Goal: Task Accomplishment & Management: Manage account settings

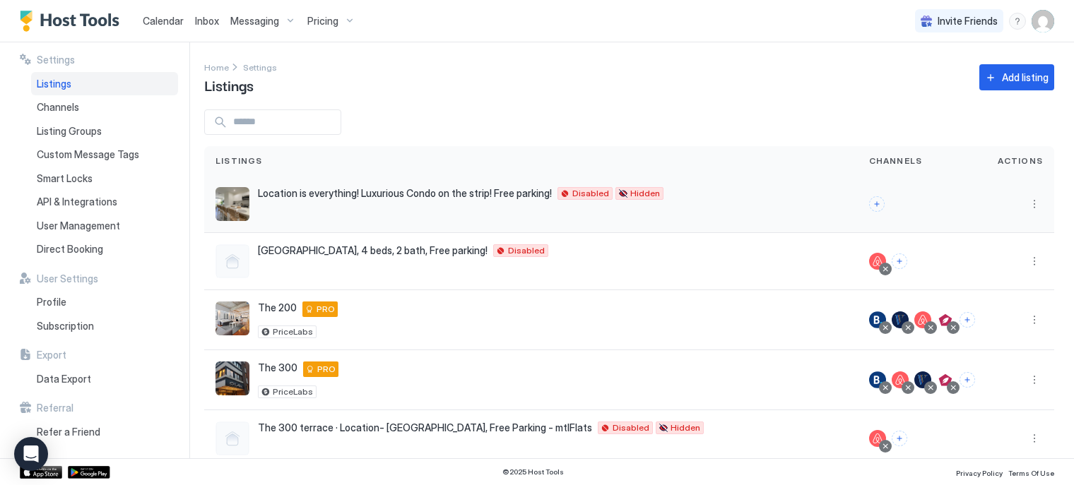
scroll to position [145, 0]
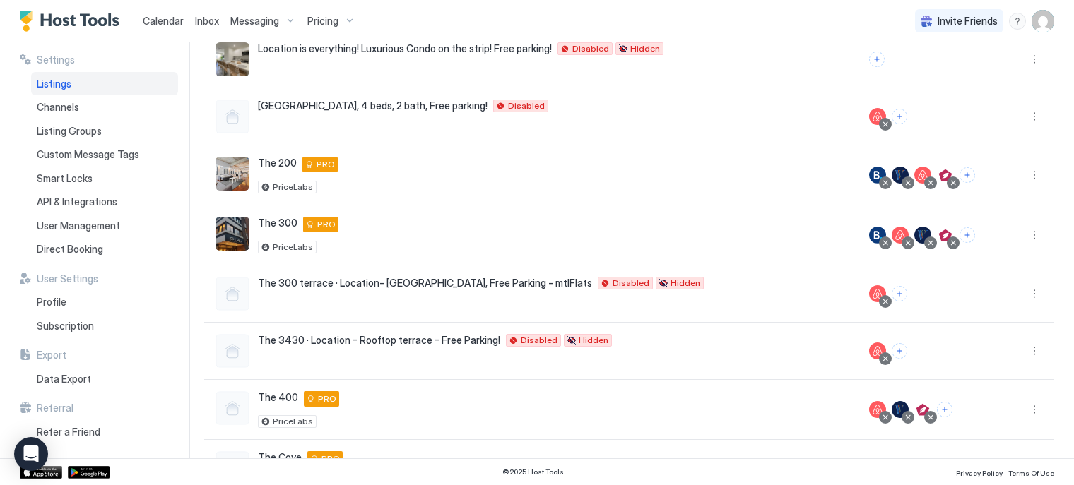
click at [175, 22] on span "Calendar" at bounding box center [163, 21] width 41 height 12
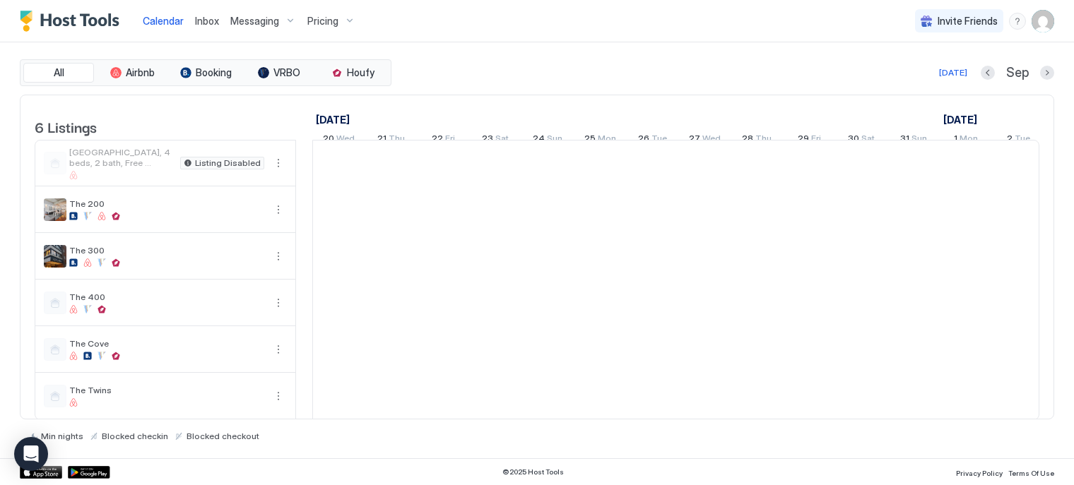
scroll to position [0, 785]
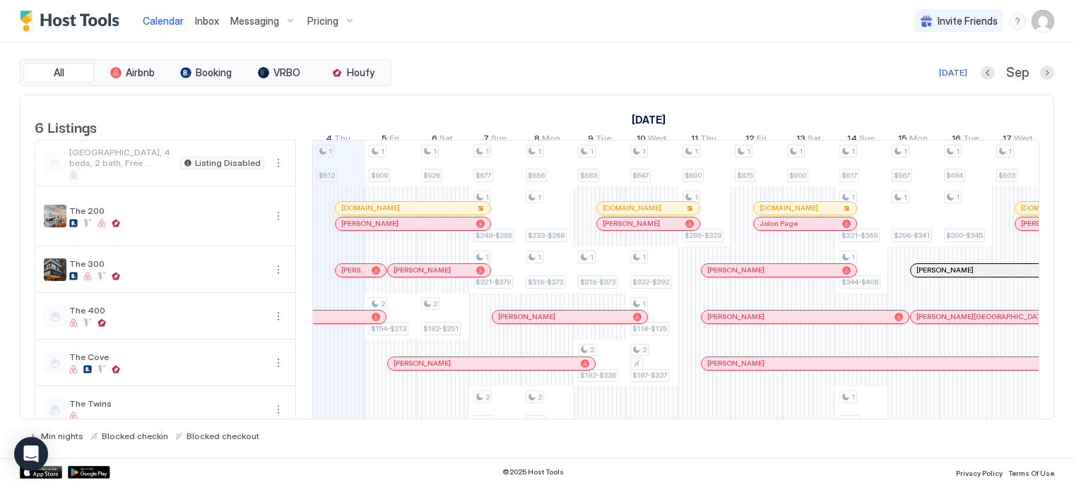
click at [319, 27] on span "Pricing" at bounding box center [322, 21] width 31 height 13
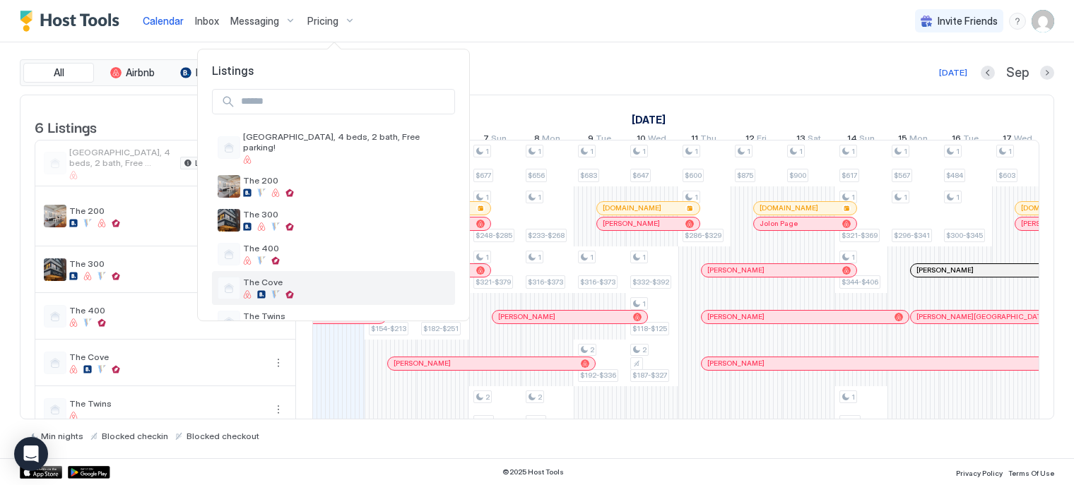
click at [294, 277] on span "The Cove" at bounding box center [346, 282] width 206 height 11
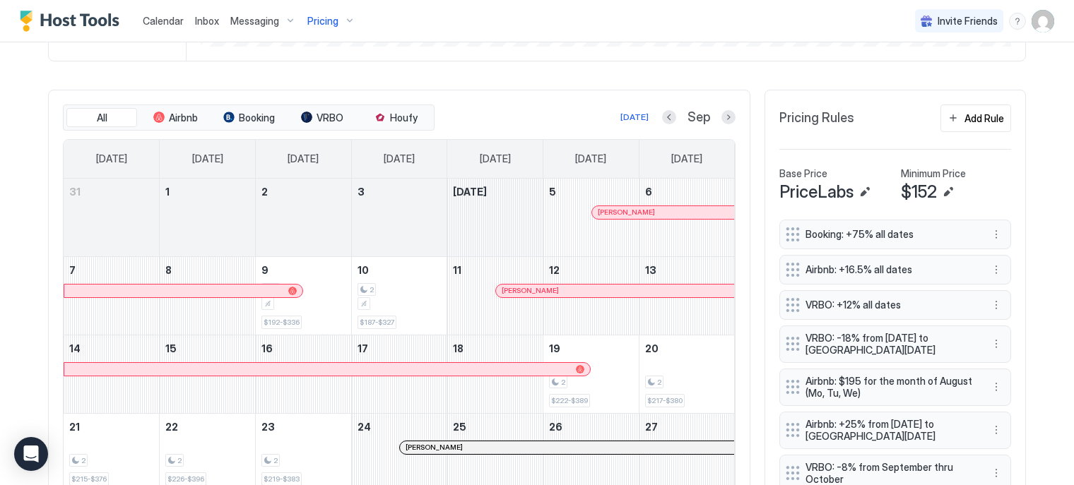
scroll to position [369, 0]
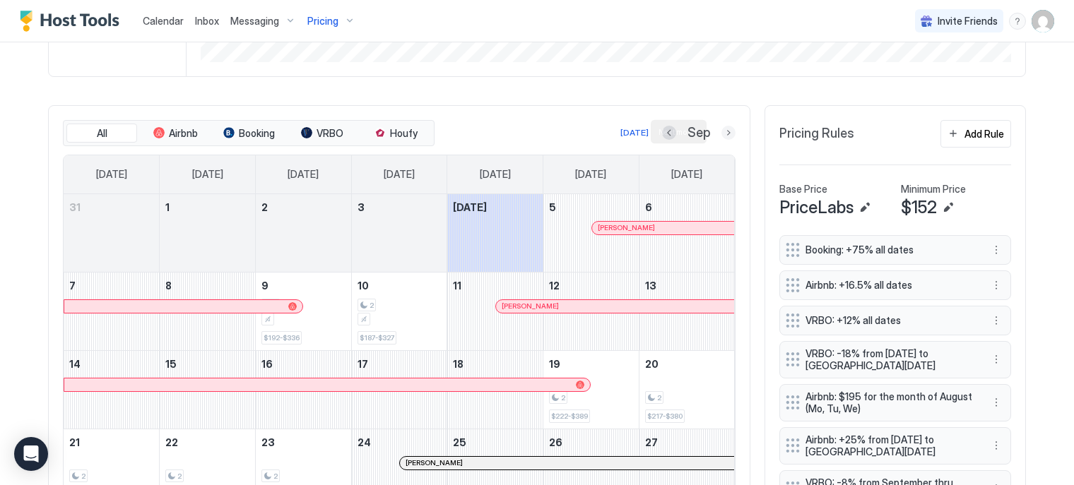
click at [722, 131] on button "Next month" at bounding box center [729, 133] width 14 height 14
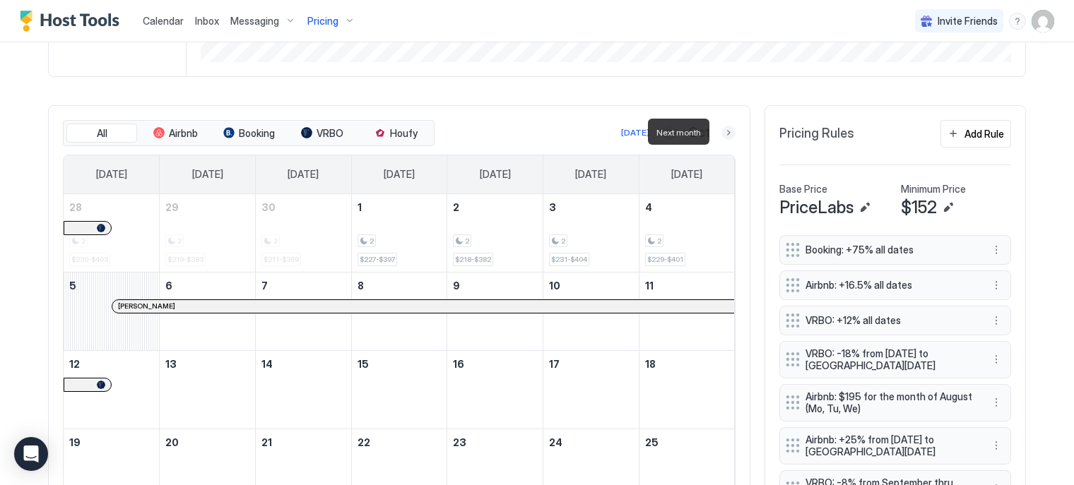
click at [722, 131] on button "Next month" at bounding box center [729, 133] width 14 height 14
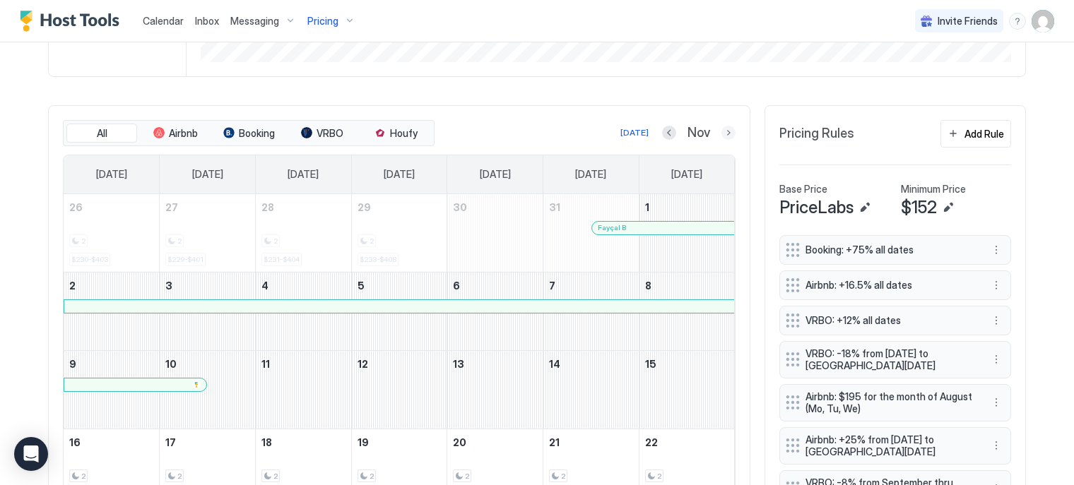
click at [722, 133] on button "Next month" at bounding box center [729, 133] width 14 height 14
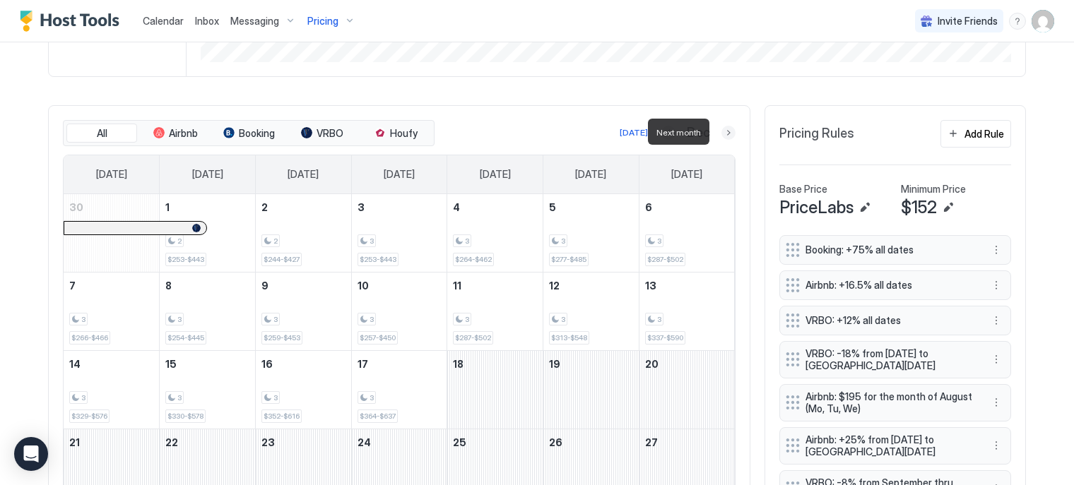
click at [722, 132] on button "Next month" at bounding box center [729, 133] width 14 height 14
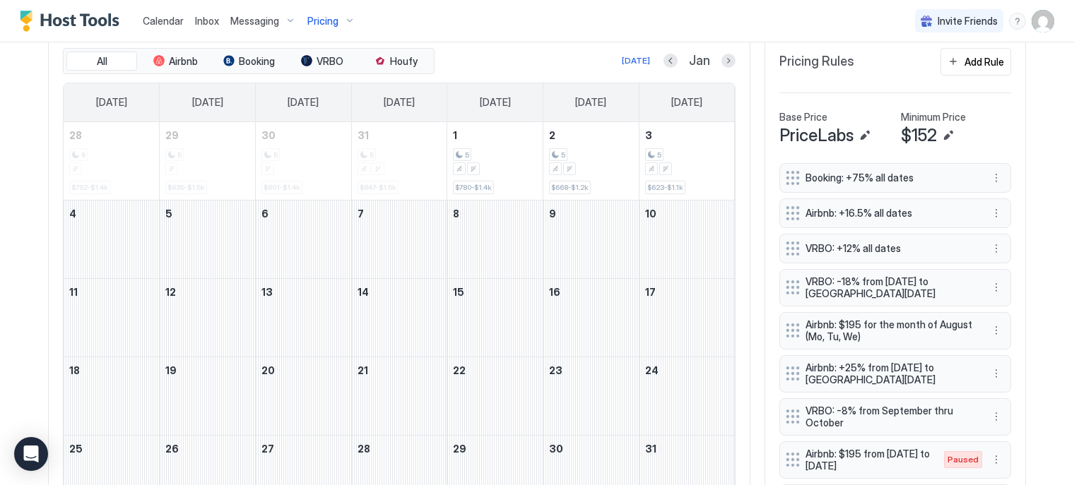
scroll to position [443, 0]
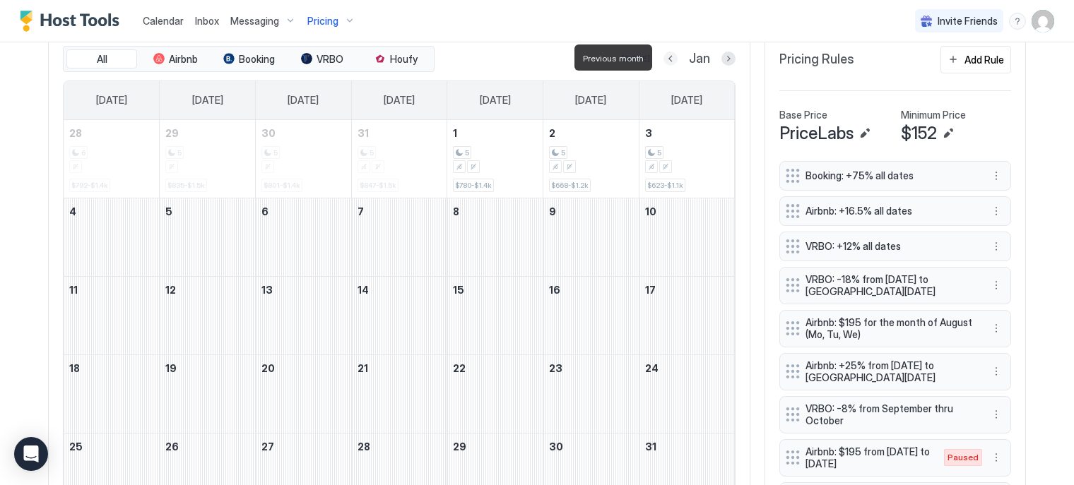
click at [664, 59] on button "Previous month" at bounding box center [671, 59] width 14 height 14
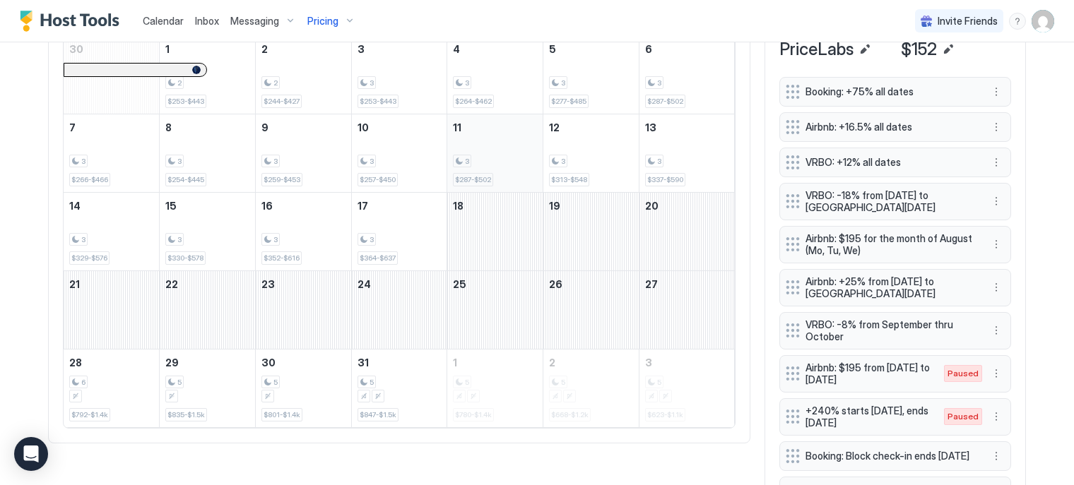
scroll to position [530, 0]
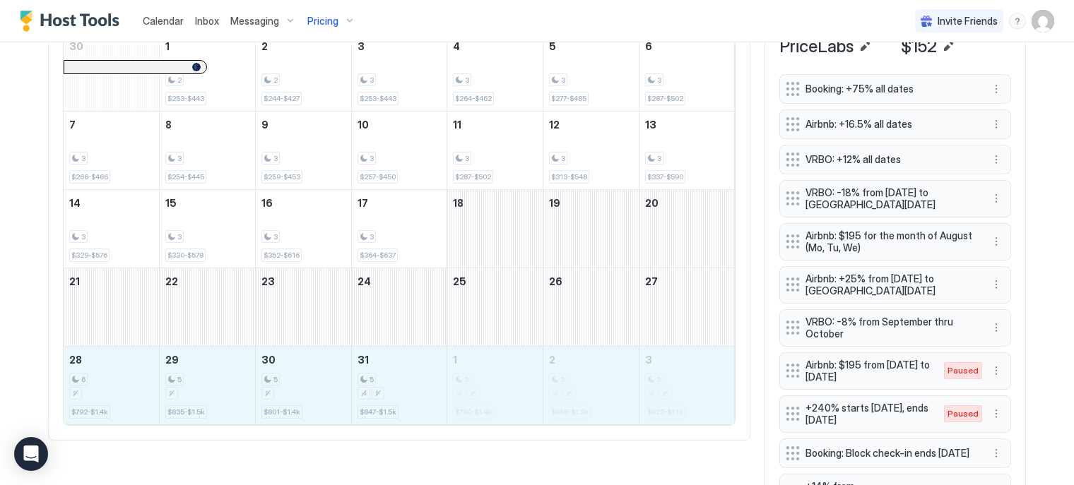
drag, startPoint x: 117, startPoint y: 379, endPoint x: 634, endPoint y: 390, distance: 517.4
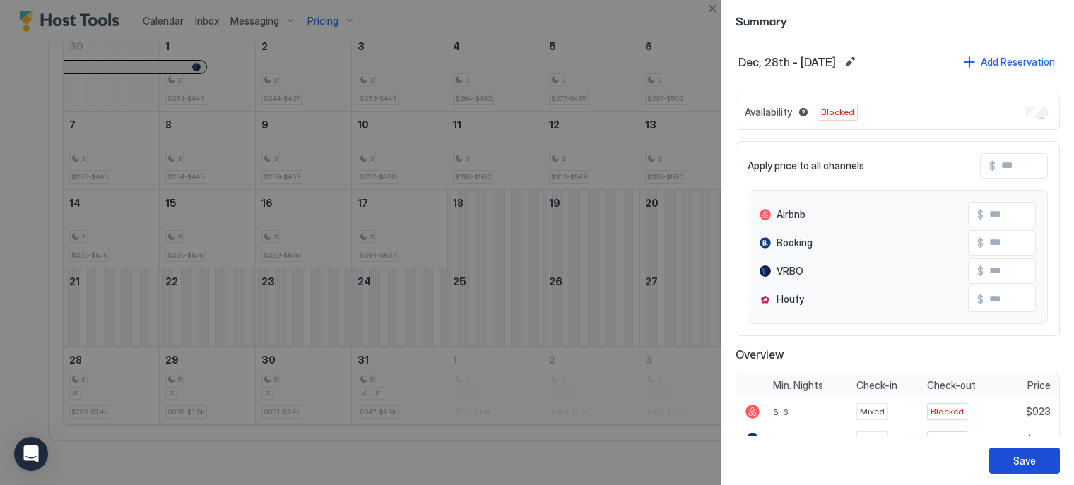
click at [1023, 461] on div "Save" at bounding box center [1024, 461] width 23 height 15
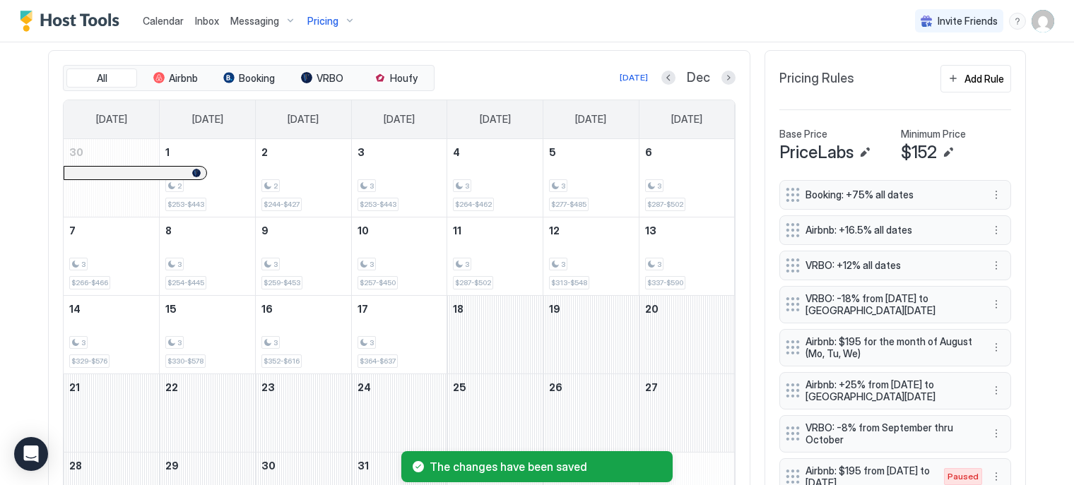
scroll to position [423, 0]
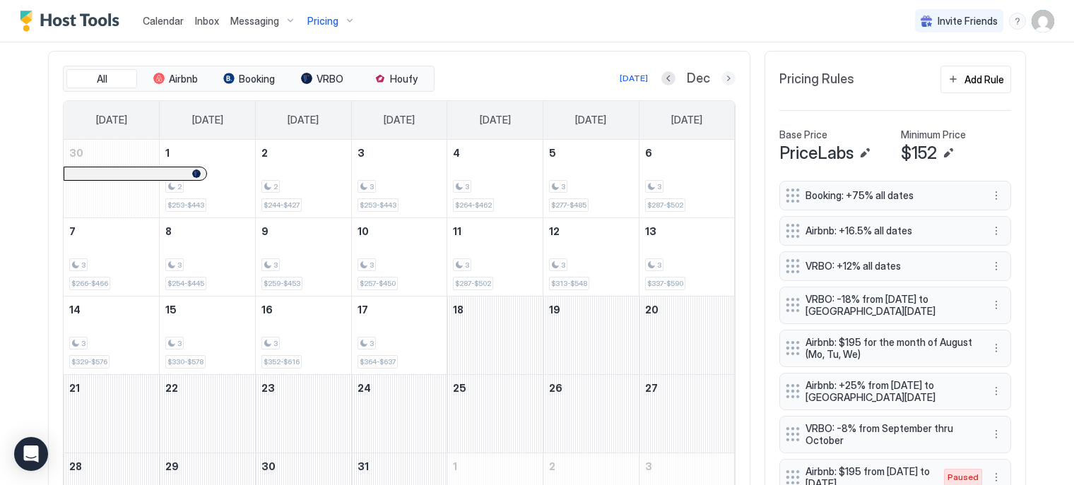
click at [722, 79] on button "Next month" at bounding box center [729, 78] width 14 height 14
